Goal: Navigation & Orientation: Find specific page/section

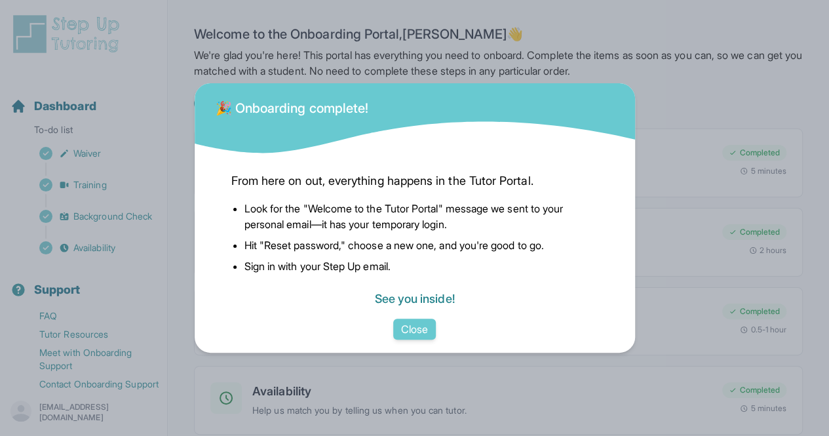
click at [418, 306] on link "See you inside!" at bounding box center [414, 299] width 80 height 14
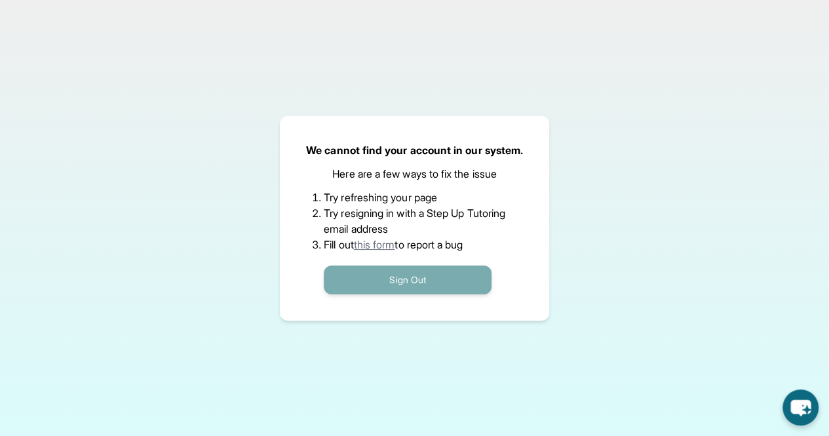
click at [405, 279] on button "Sign Out" at bounding box center [408, 280] width 168 height 29
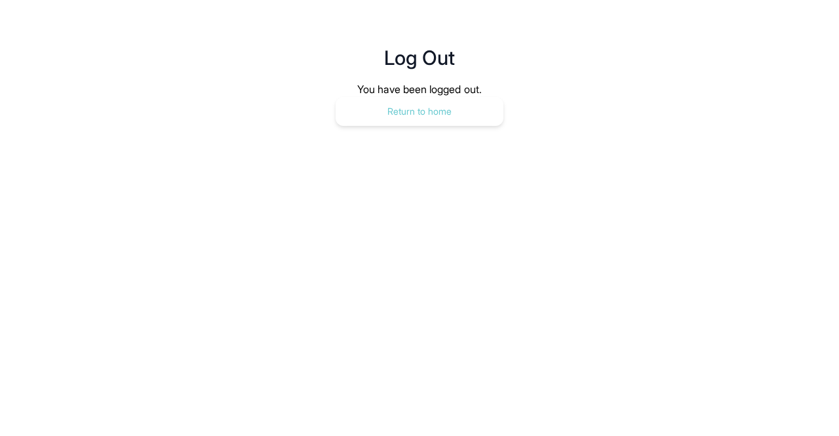
click at [462, 115] on button "Return to home" at bounding box center [420, 111] width 168 height 29
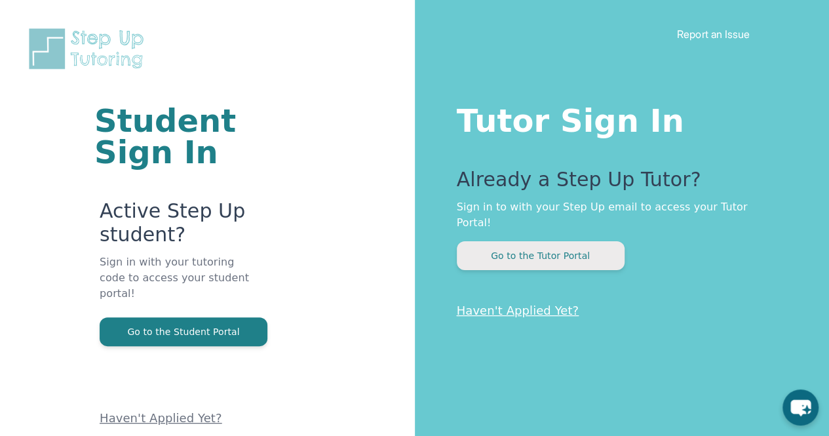
click at [523, 241] on button "Go to the Tutor Portal" at bounding box center [541, 255] width 168 height 29
